Goal: Transaction & Acquisition: Purchase product/service

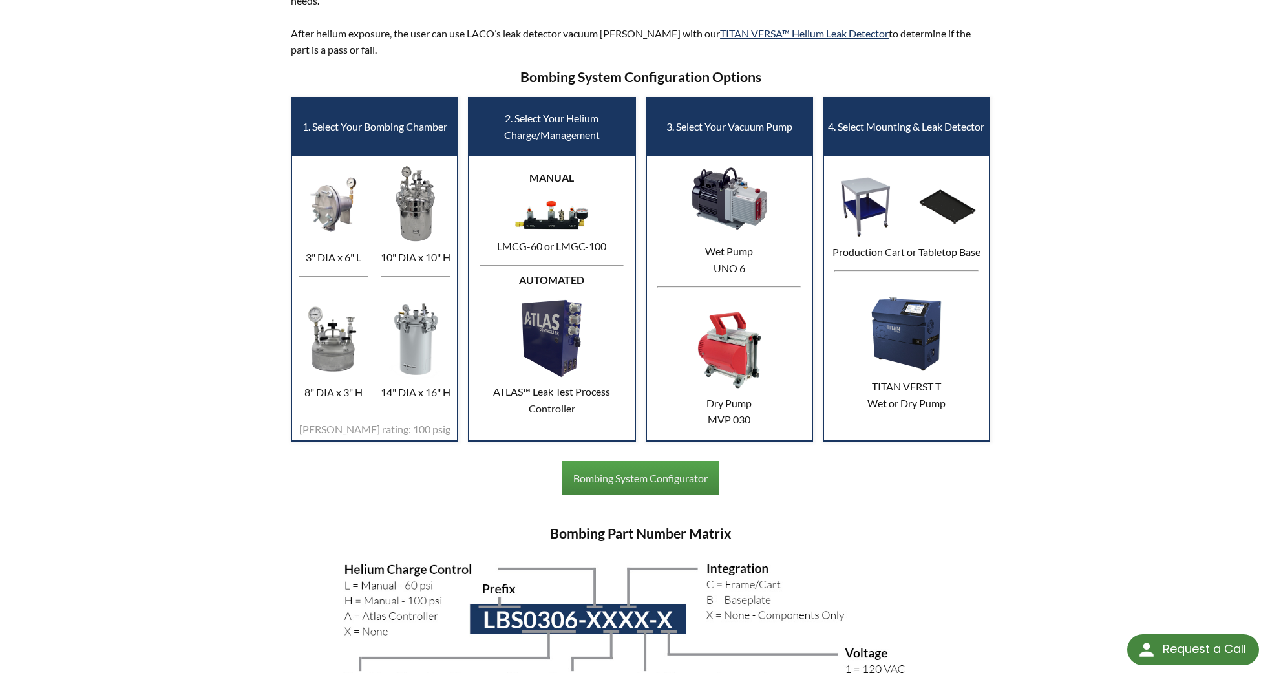
scroll to position [517, 0]
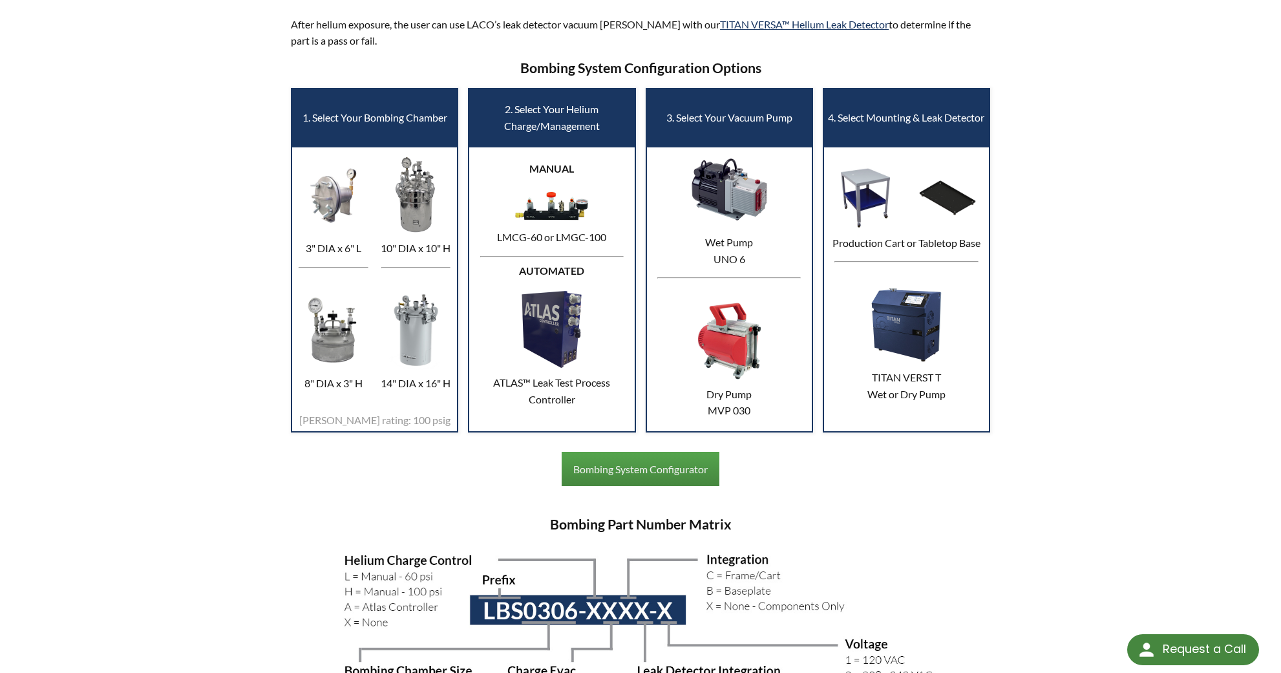
click at [414, 318] on img at bounding box center [416, 329] width 76 height 81
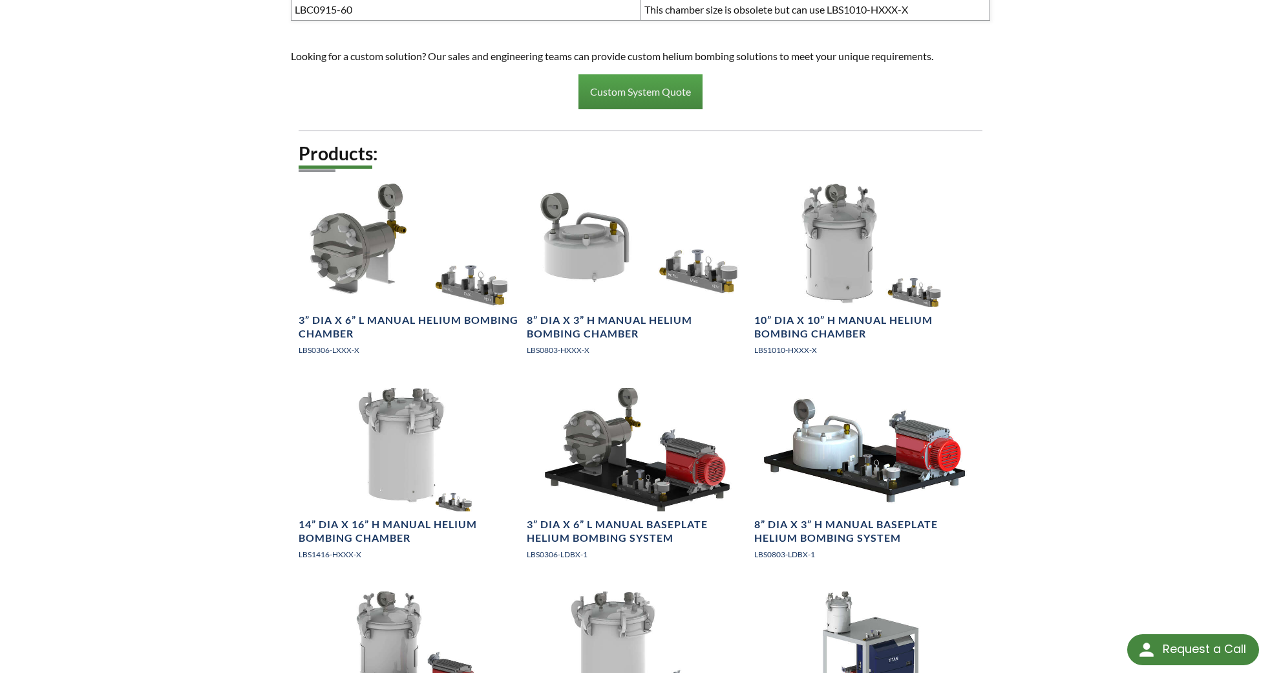
scroll to position [1422, 0]
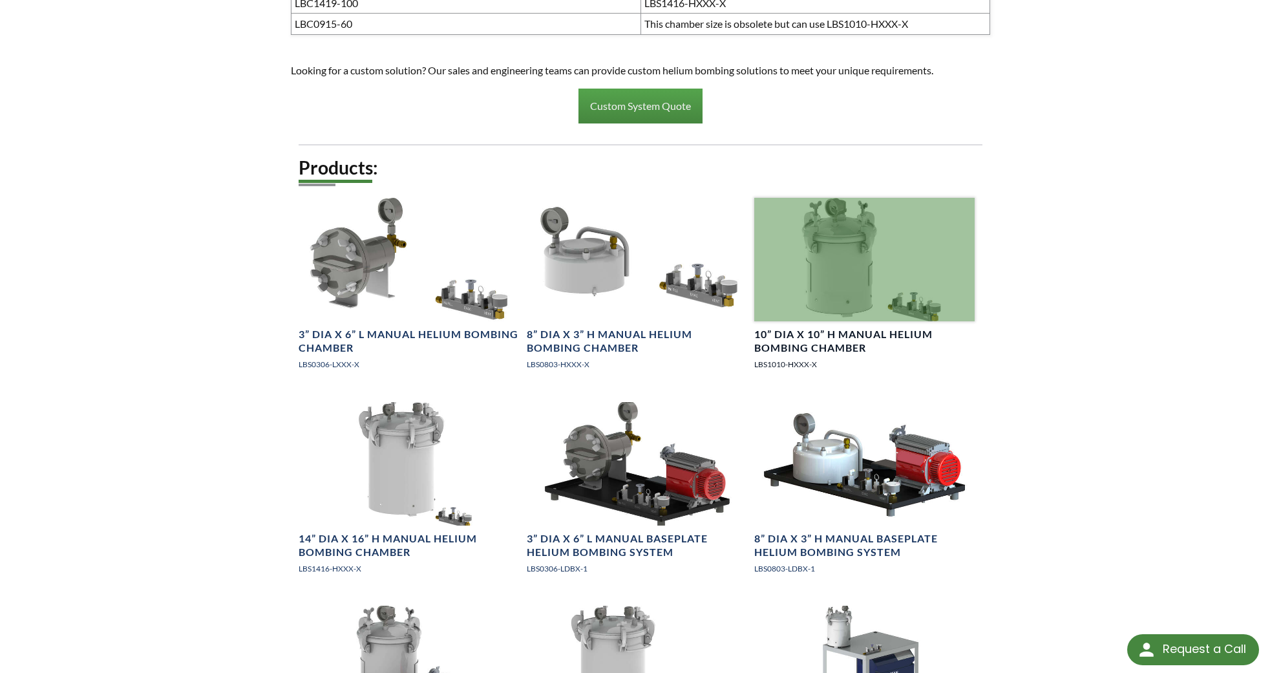
click at [815, 249] on div at bounding box center [864, 259] width 220 height 123
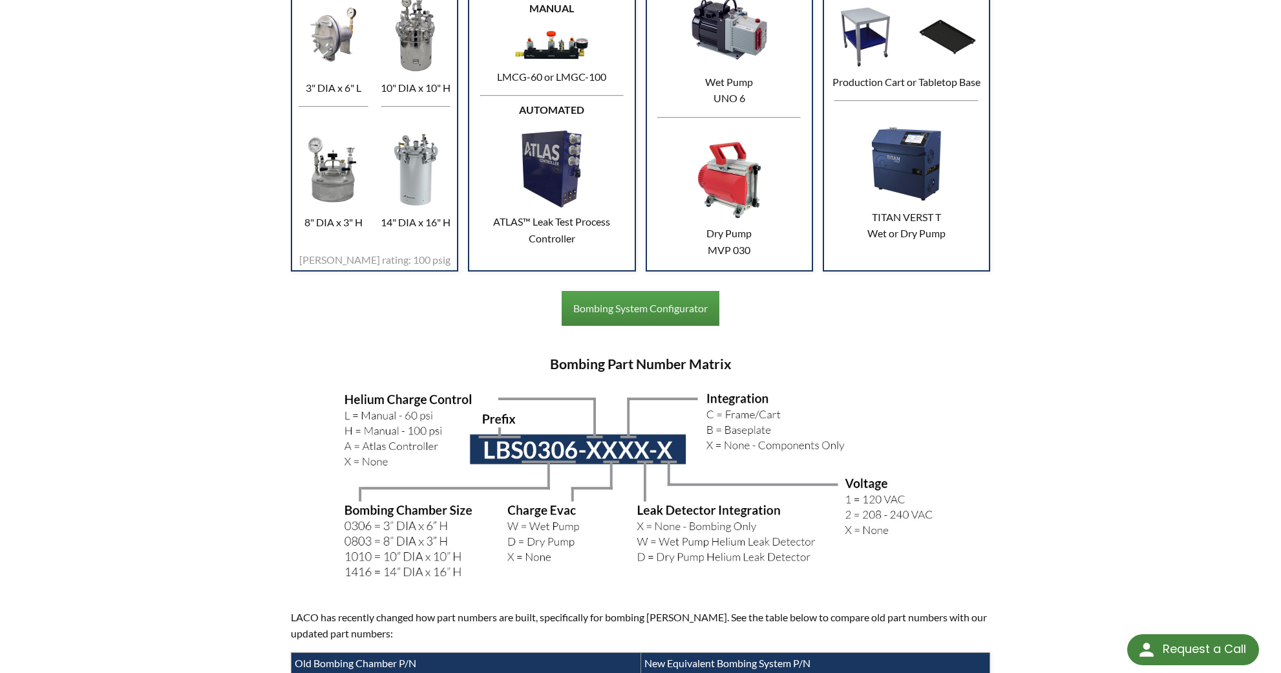
scroll to position [775, 0]
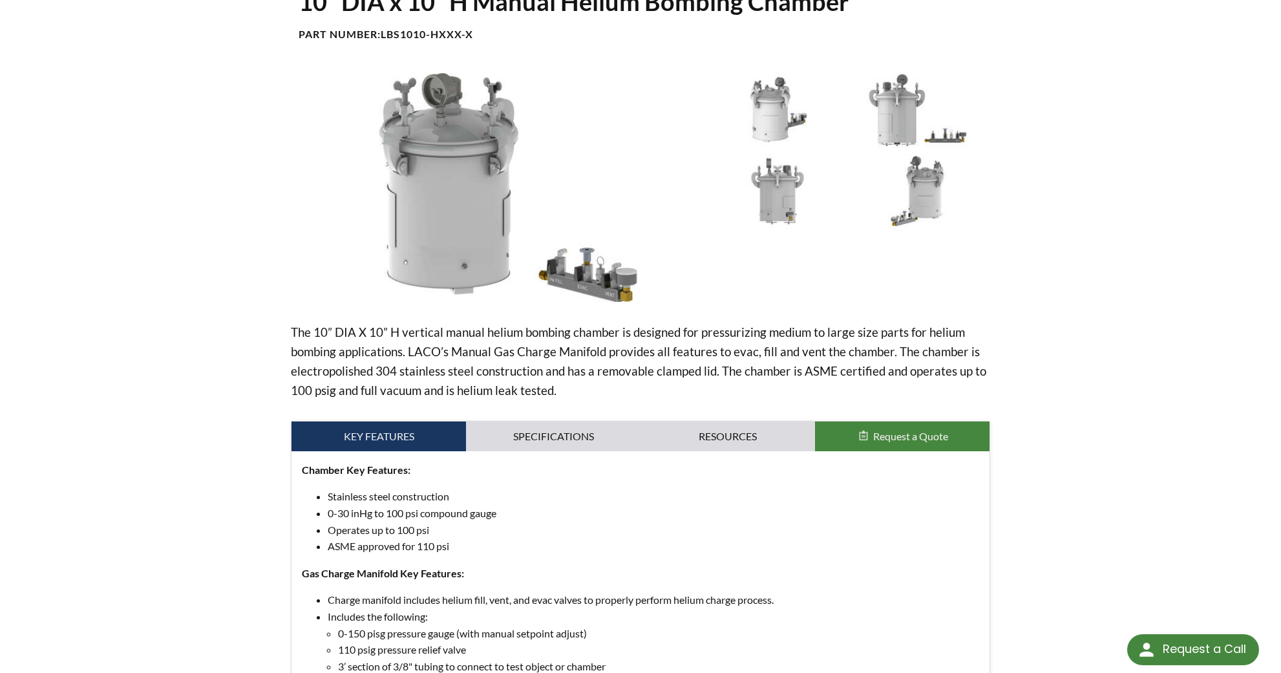
scroll to position [129, 0]
